Goal: Task Accomplishment & Management: Use online tool/utility

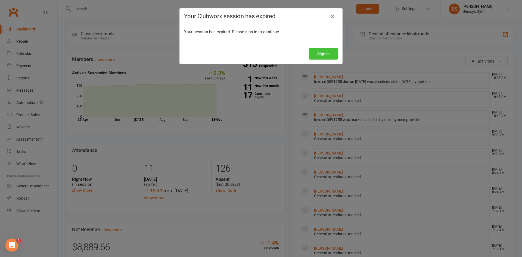
click at [328, 52] on button "Sign In" at bounding box center [323, 53] width 29 height 11
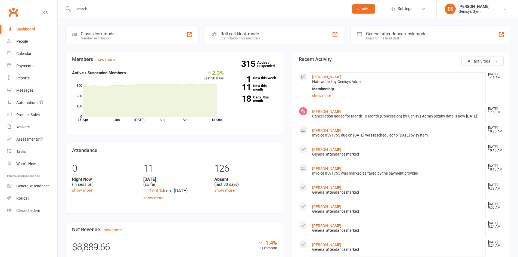
click at [494, 35] on div "General attendance kiosk mode Great for the front desk" at bounding box center [431, 35] width 160 height 19
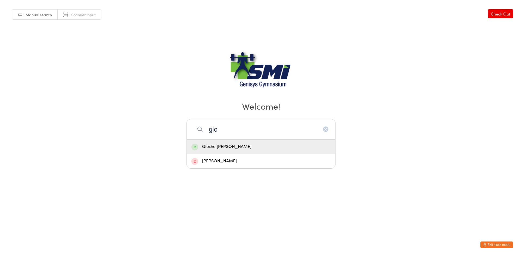
type input "gio"
click at [196, 146] on span at bounding box center [194, 147] width 7 height 7
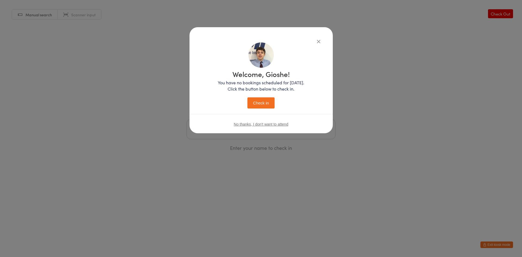
click at [264, 106] on button "Check in" at bounding box center [261, 102] width 27 height 11
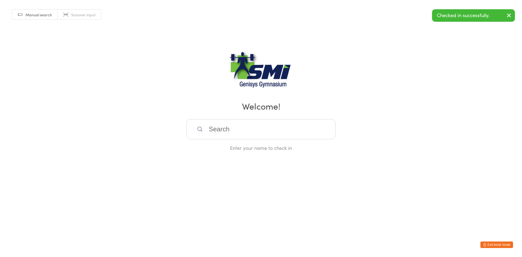
drag, startPoint x: 502, startPoint y: 243, endPoint x: 499, endPoint y: 243, distance: 3.5
click at [502, 243] on button "Exit kiosk mode" at bounding box center [497, 245] width 33 height 7
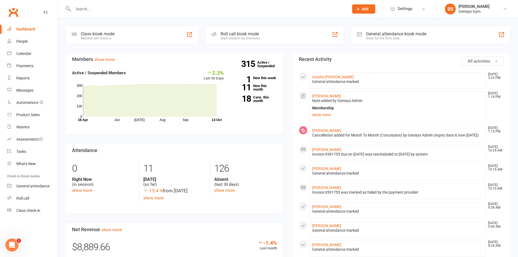
click at [502, 35] on div at bounding box center [501, 34] width 7 height 7
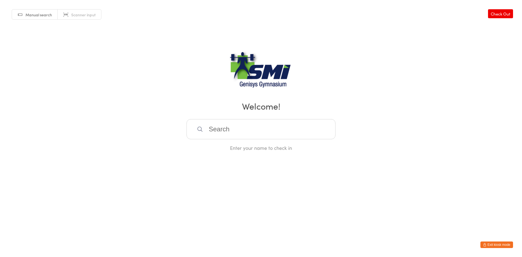
click at [234, 131] on input "search" at bounding box center [261, 129] width 149 height 20
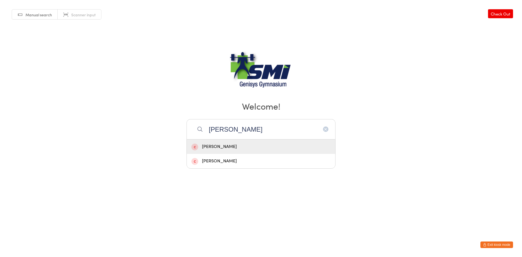
type input "[PERSON_NAME]"
click at [327, 129] on icon "button" at bounding box center [326, 129] width 4 height 4
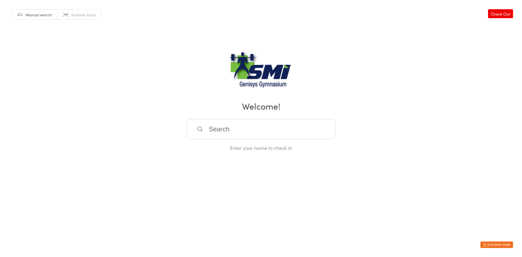
drag, startPoint x: 500, startPoint y: 243, endPoint x: 491, endPoint y: 246, distance: 9.2
click at [500, 243] on button "Exit kiosk mode" at bounding box center [497, 245] width 33 height 7
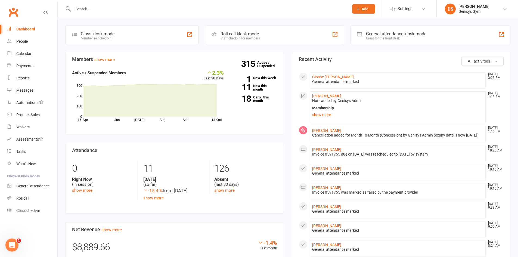
click at [501, 35] on div at bounding box center [501, 34] width 7 height 7
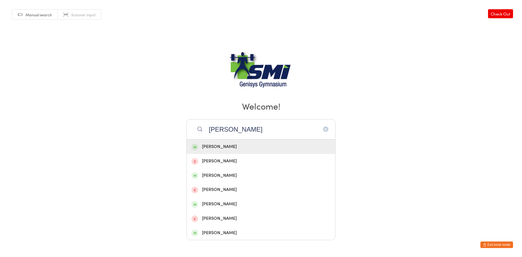
type input "[PERSON_NAME]"
click at [194, 147] on span at bounding box center [194, 147] width 7 height 7
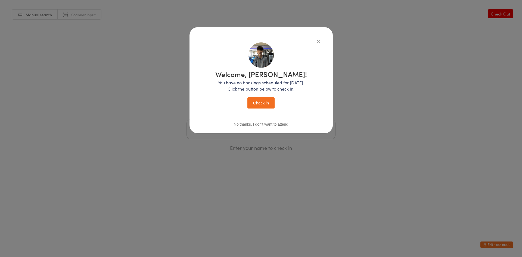
click at [258, 102] on button "Check in" at bounding box center [261, 102] width 27 height 11
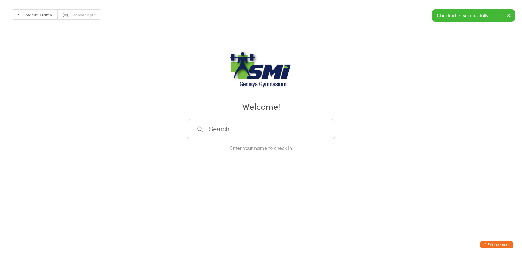
click at [491, 243] on button "Exit kiosk mode" at bounding box center [497, 245] width 33 height 7
